Goal: Find specific page/section: Find specific page/section

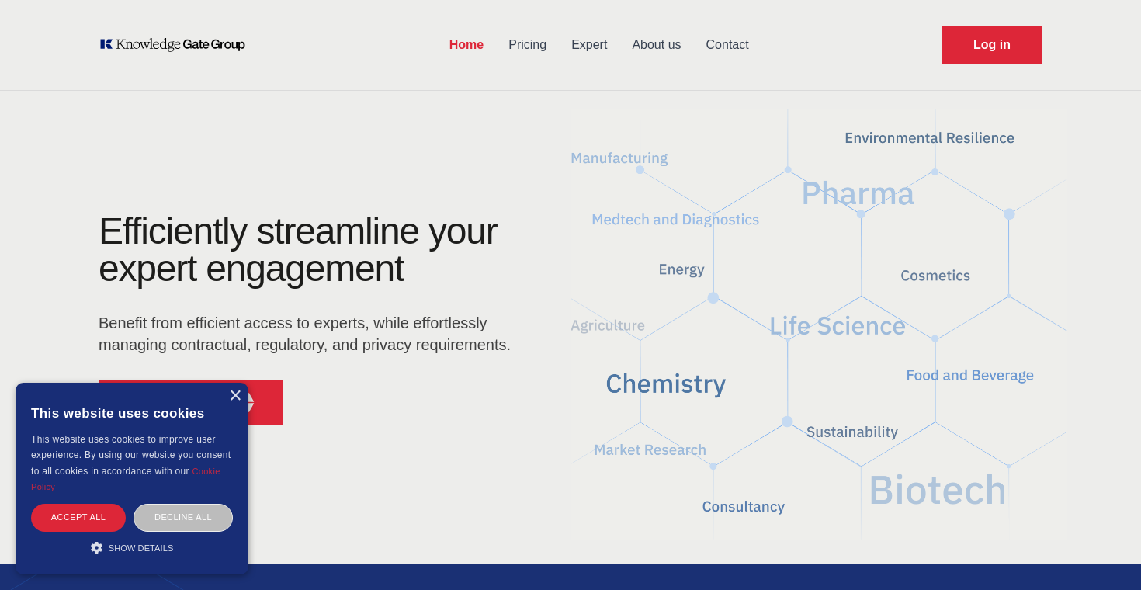
click at [734, 46] on link "Contact" at bounding box center [728, 45] width 68 height 40
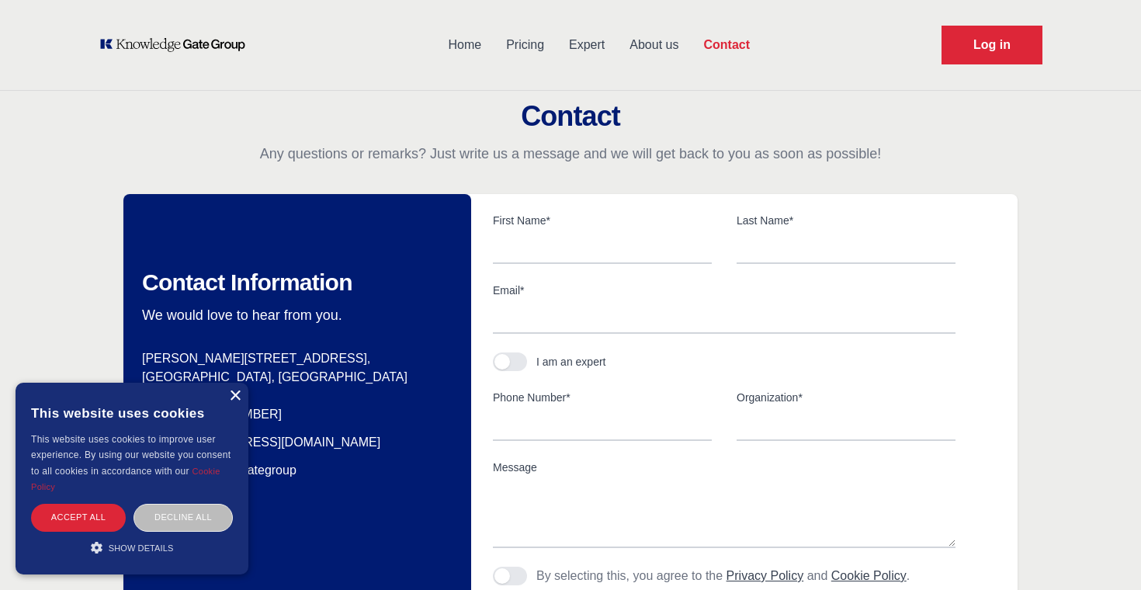
click at [236, 400] on div "×" at bounding box center [235, 397] width 12 height 12
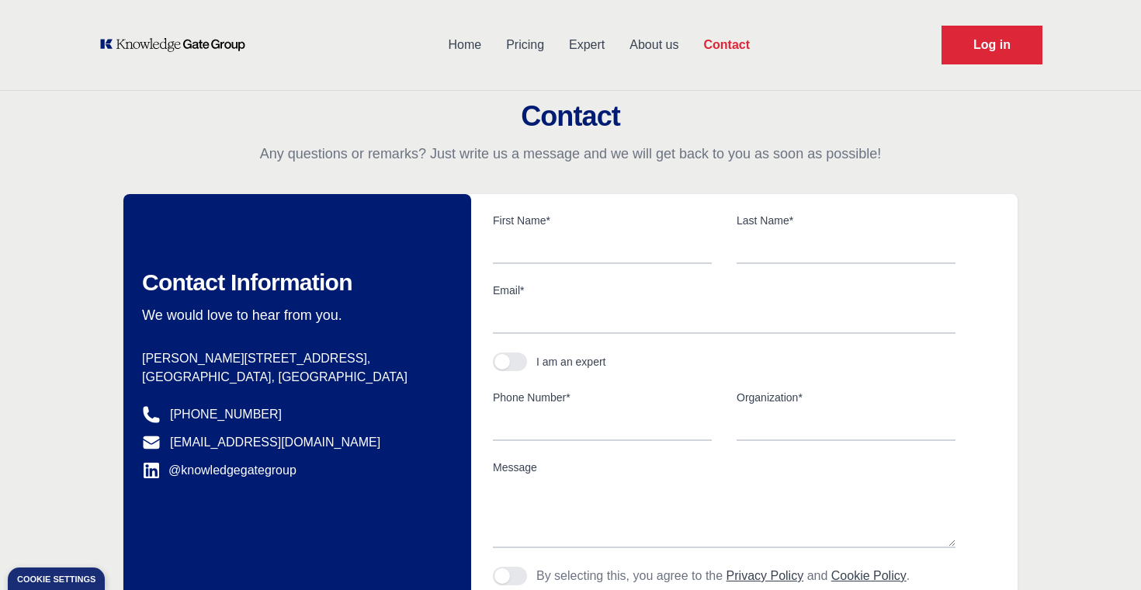
click at [207, 39] on icon "KOL Knowledge Platform: Talk to Key External Experts (KEE)" at bounding box center [173, 45] width 148 height 16
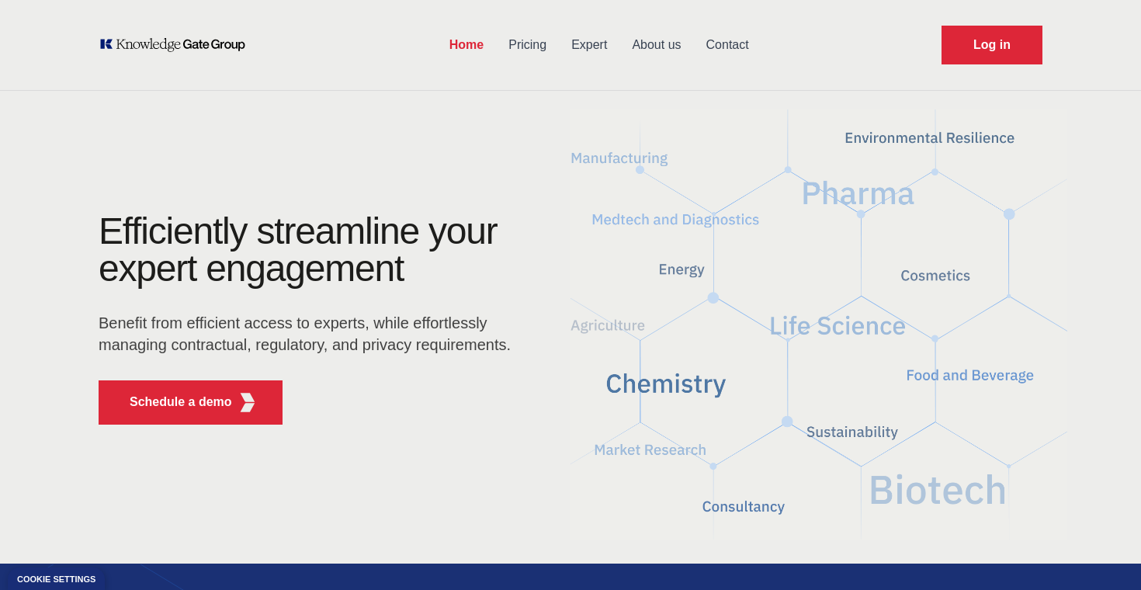
click at [587, 46] on link "Expert" at bounding box center [589, 45] width 61 height 40
